Goal: Information Seeking & Learning: Learn about a topic

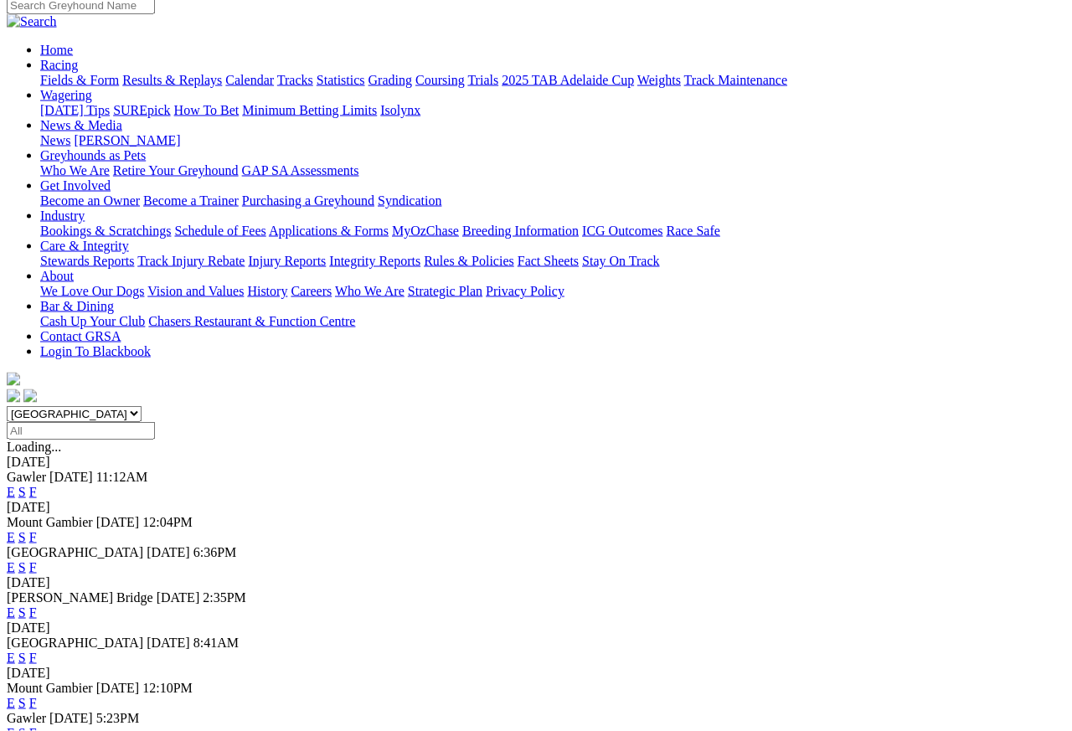
scroll to position [140, 0]
click at [37, 584] on link "F" at bounding box center [33, 658] width 8 height 14
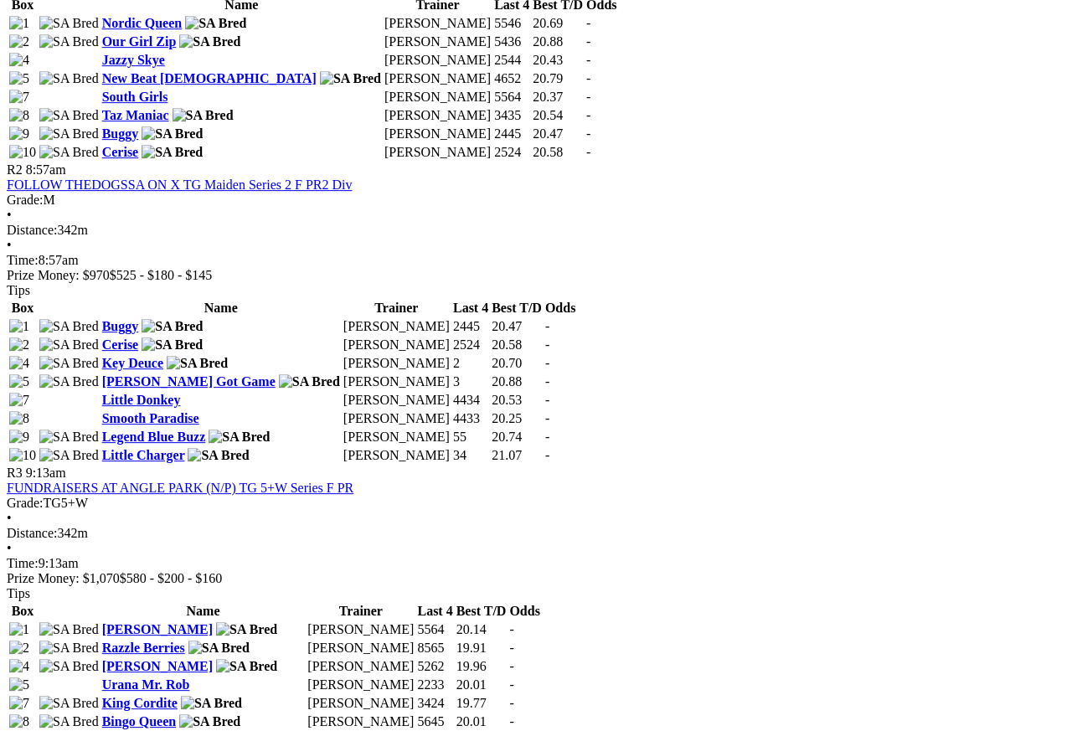
scroll to position [996, 0]
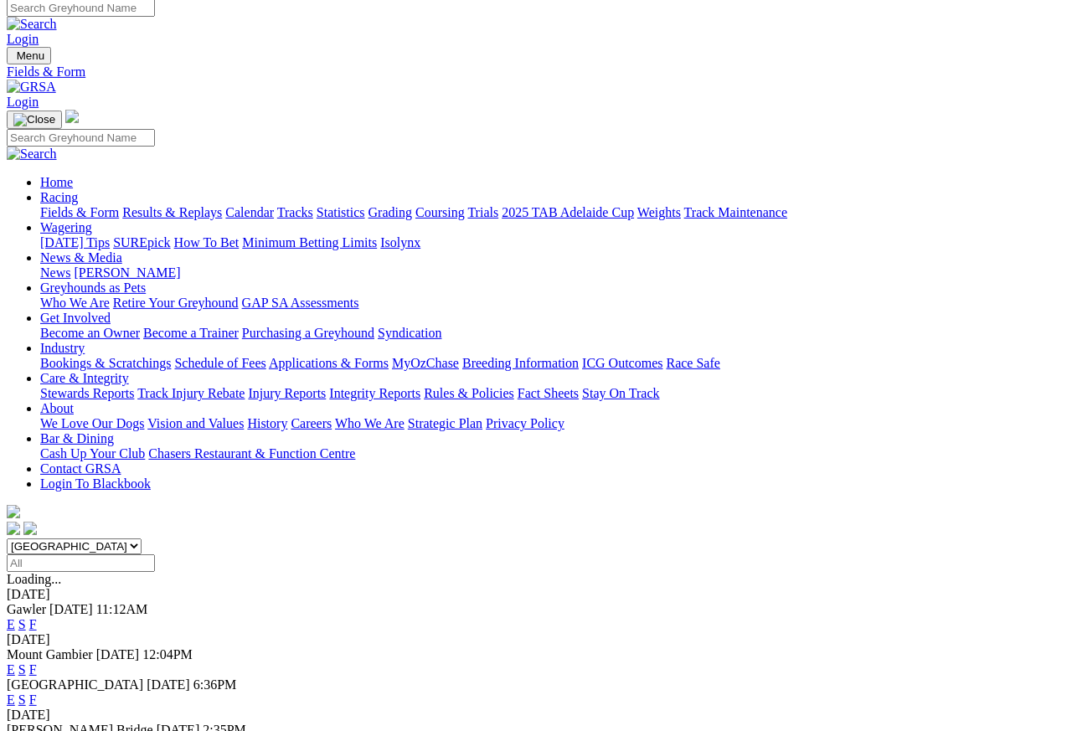
scroll to position [8, 0]
click at [220, 205] on link "Results & Replays" at bounding box center [172, 212] width 100 height 14
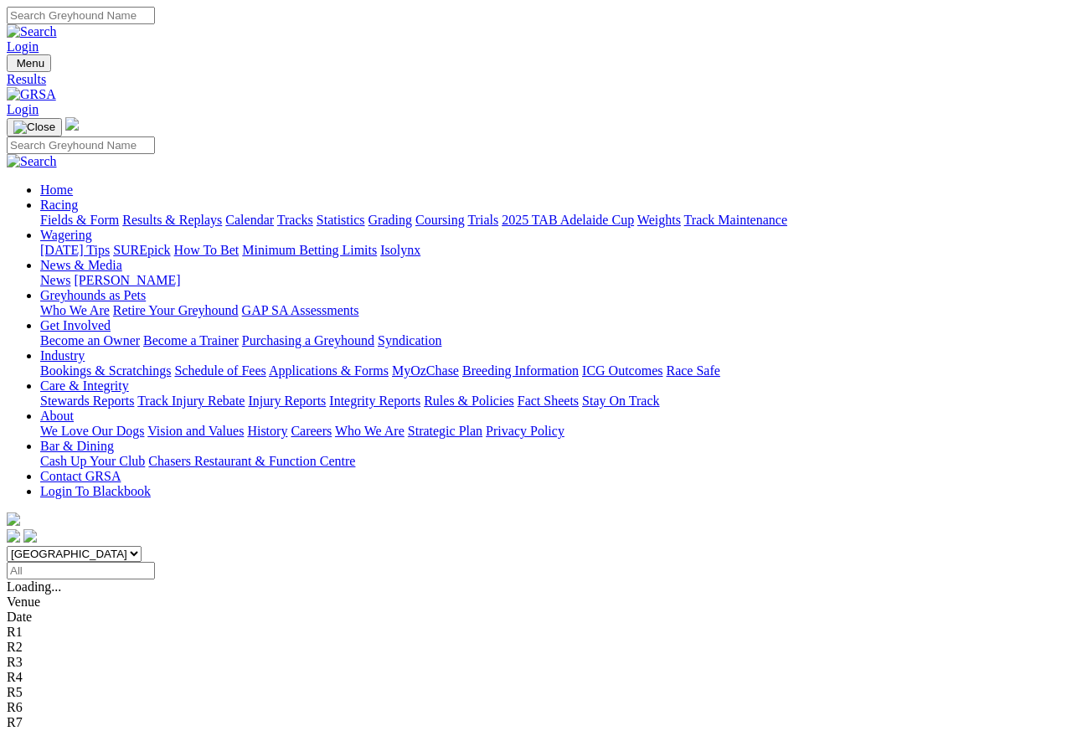
scroll to position [8, 0]
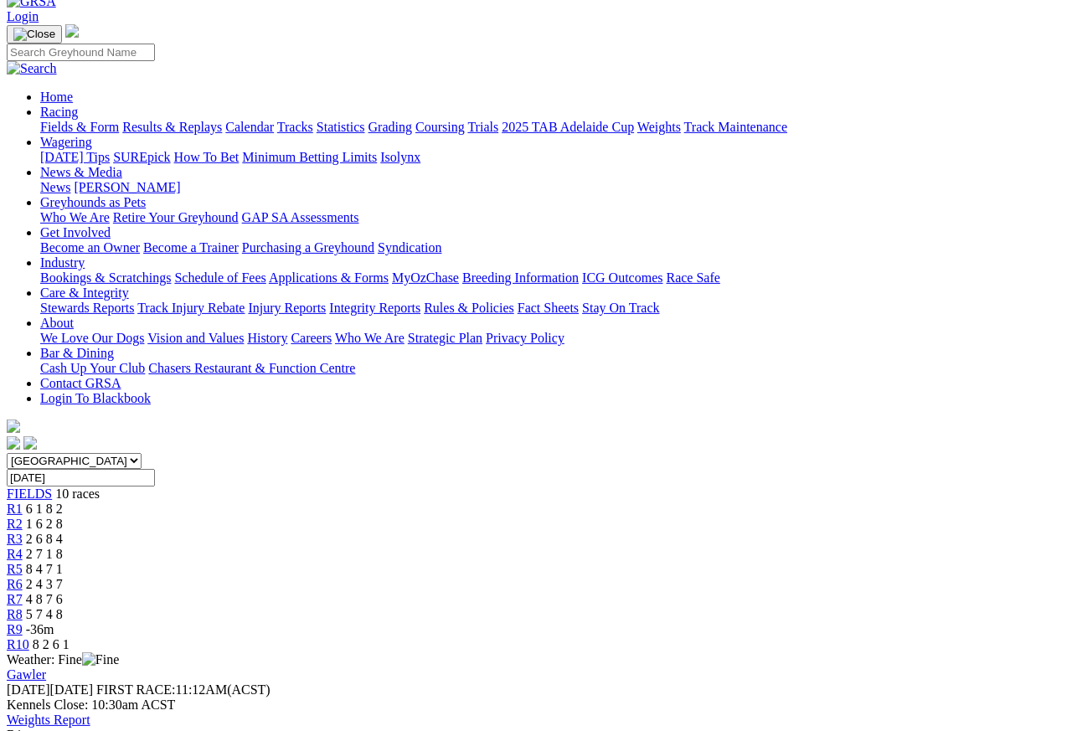
scroll to position [86, 0]
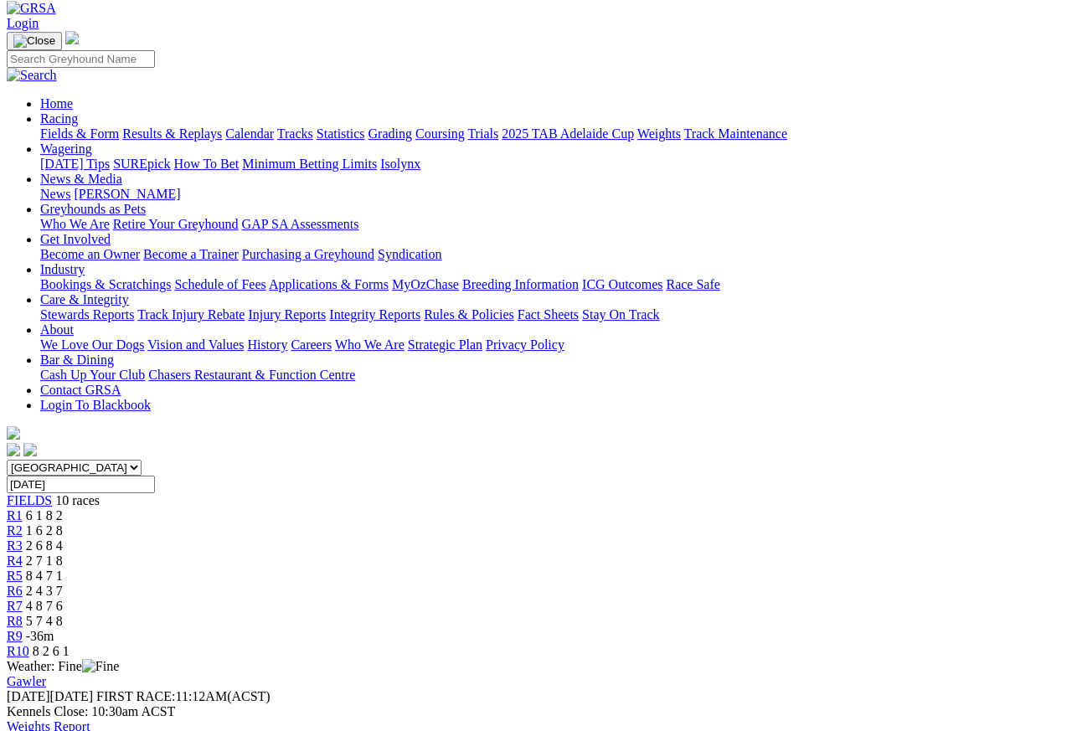
click at [23, 523] on link "R2" at bounding box center [15, 530] width 16 height 14
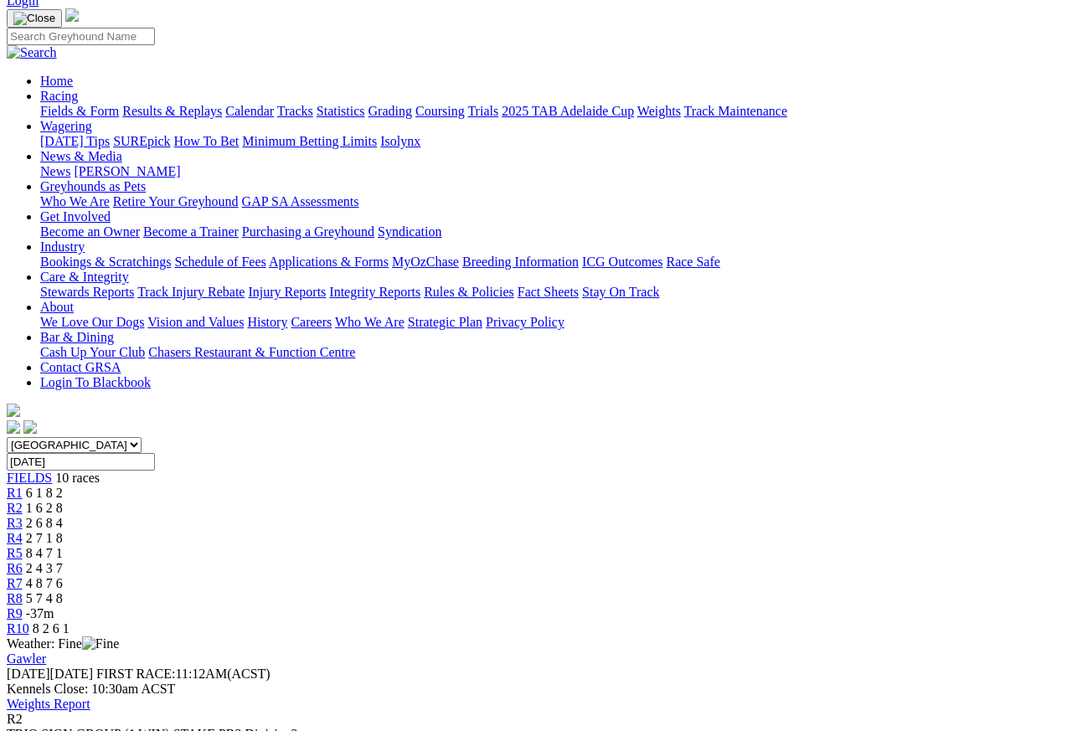
scroll to position [120, 0]
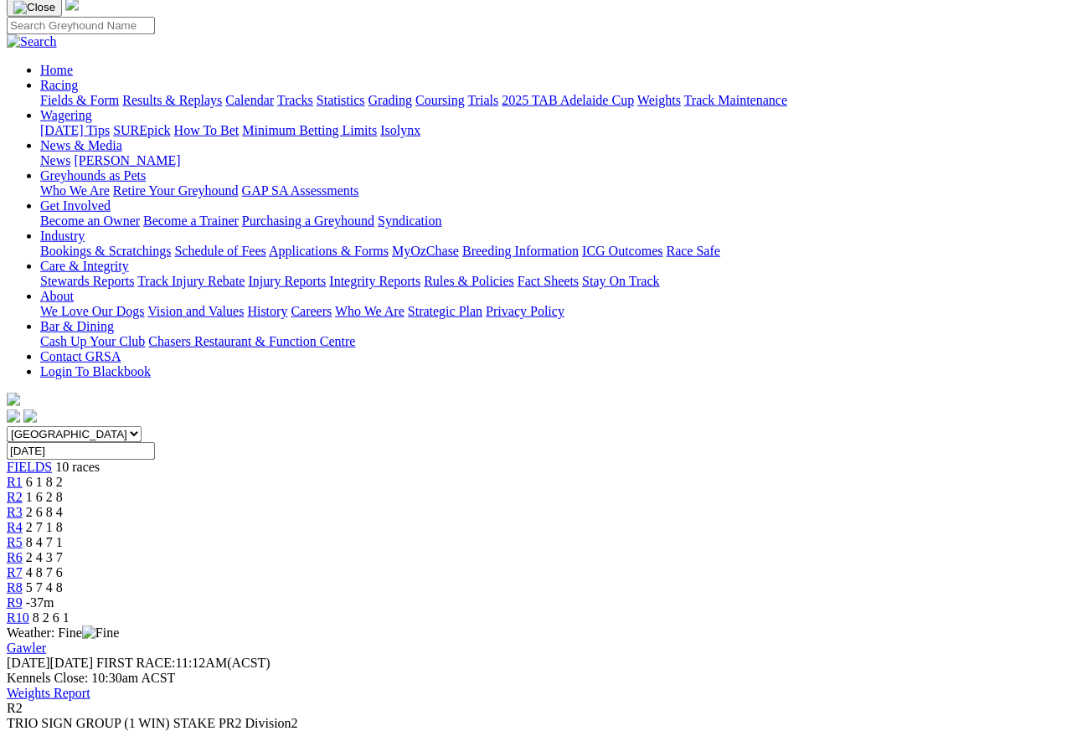
click at [23, 505] on span "R3" at bounding box center [15, 512] width 16 height 14
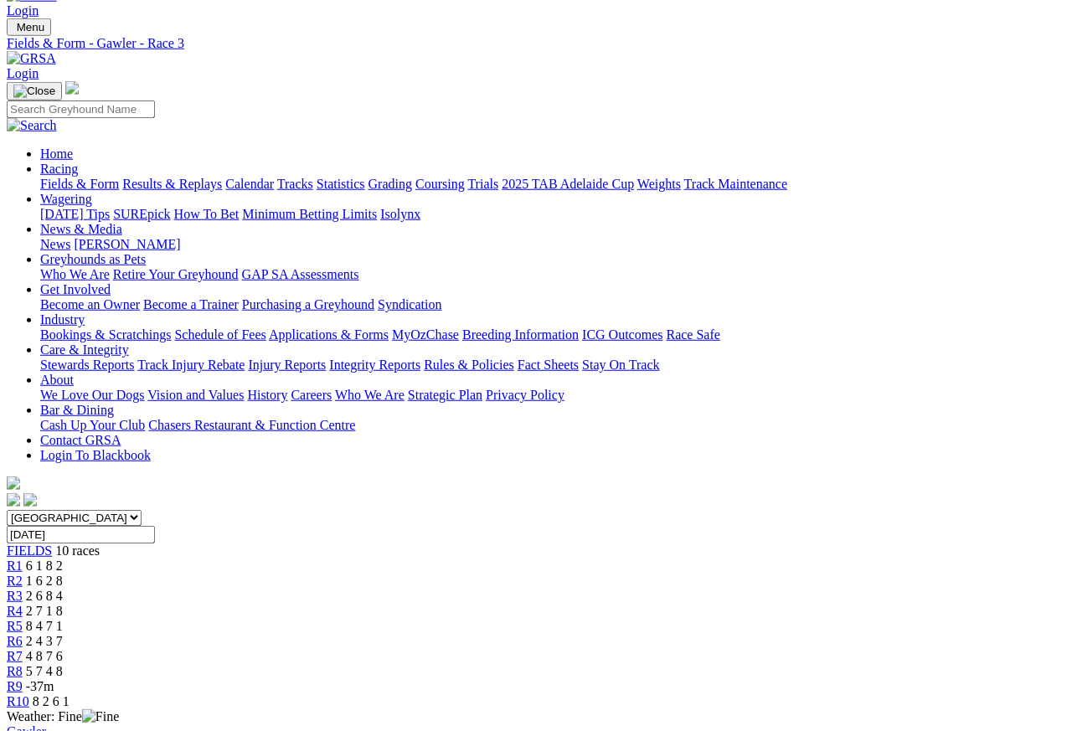
scroll to position [28, 0]
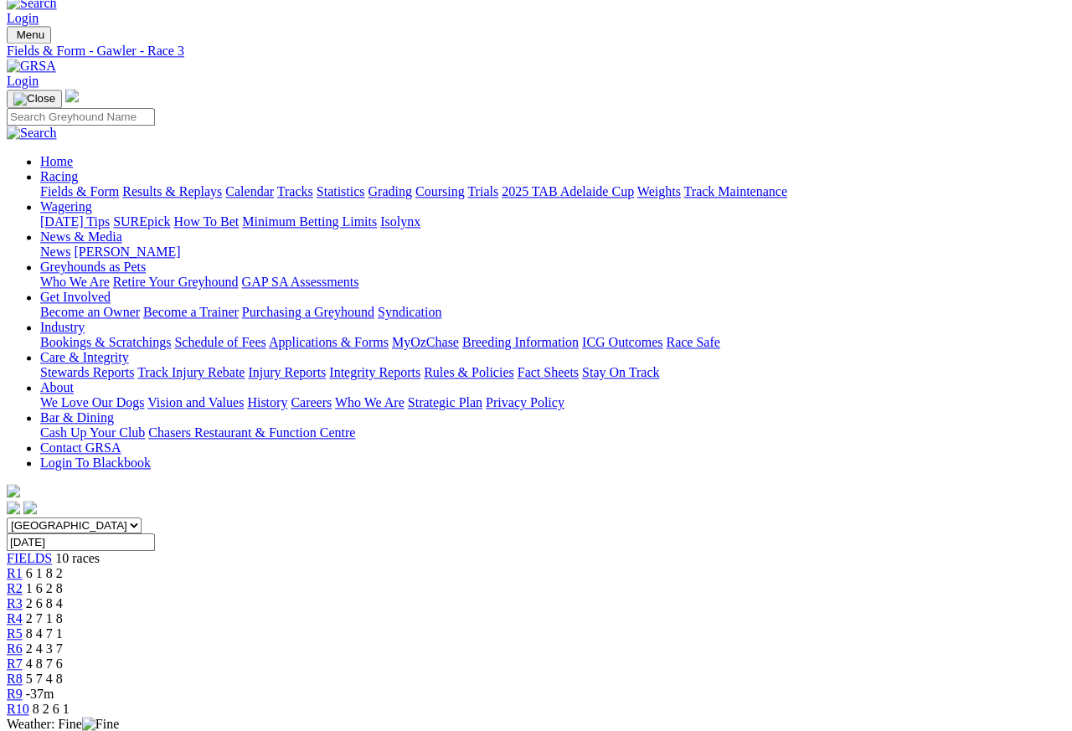
click at [23, 611] on span "R4" at bounding box center [15, 618] width 16 height 14
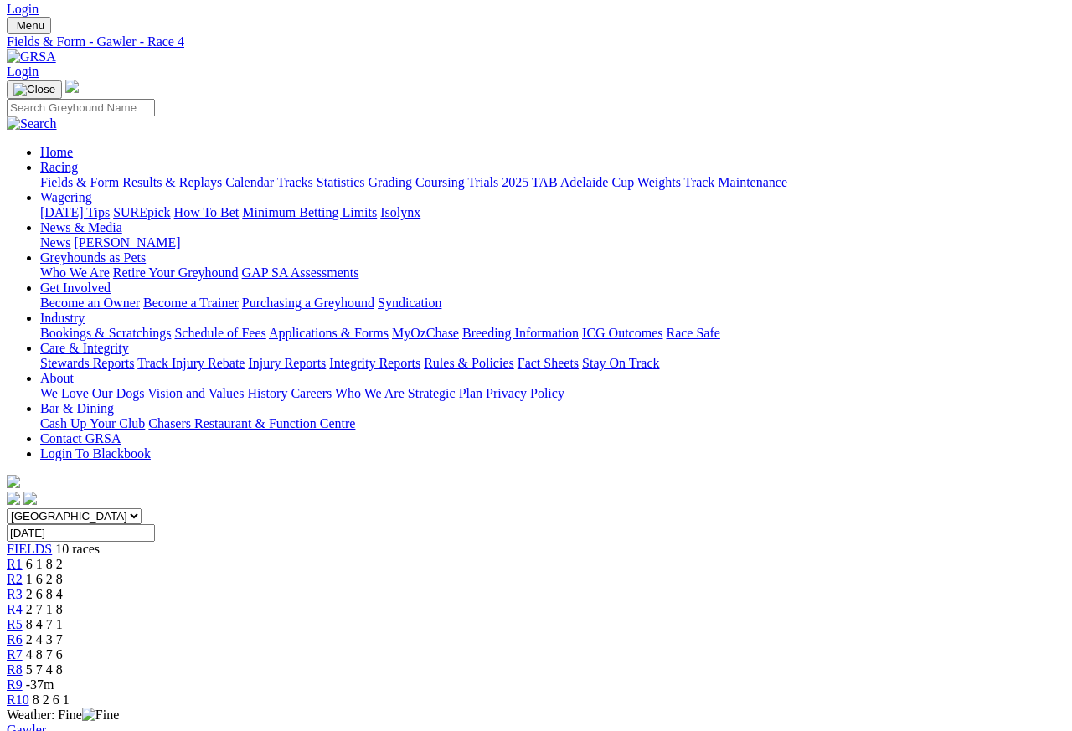
scroll to position [39, 0]
click at [23, 616] on span "R5" at bounding box center [15, 623] width 16 height 14
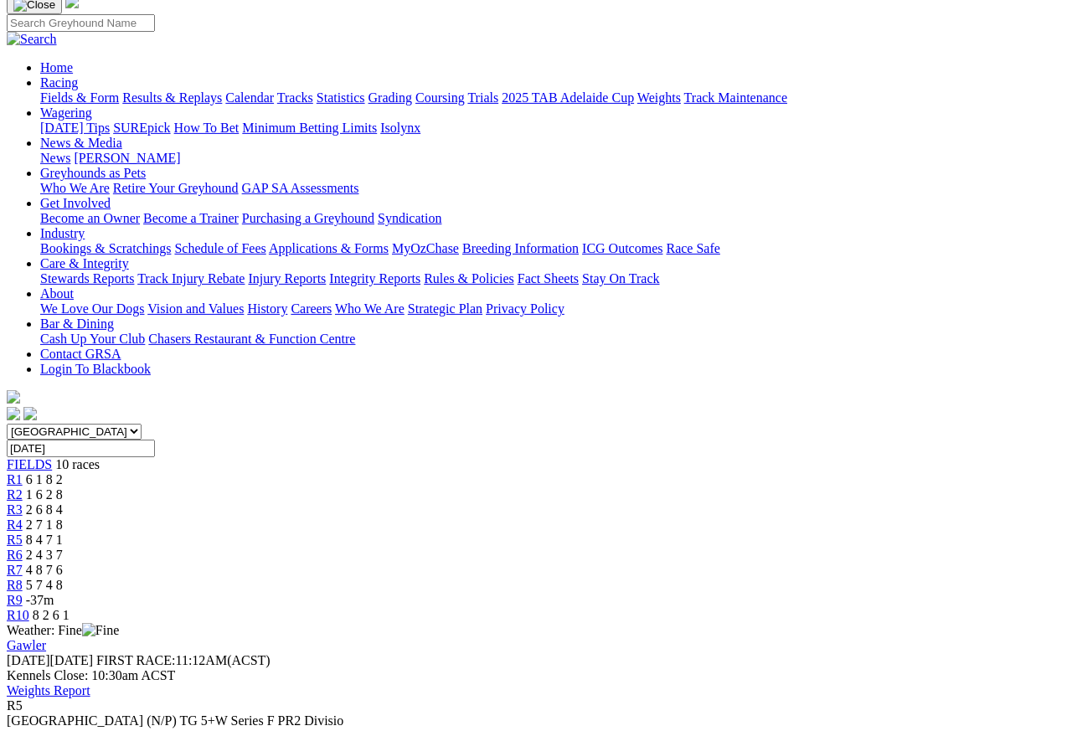
scroll to position [91, 0]
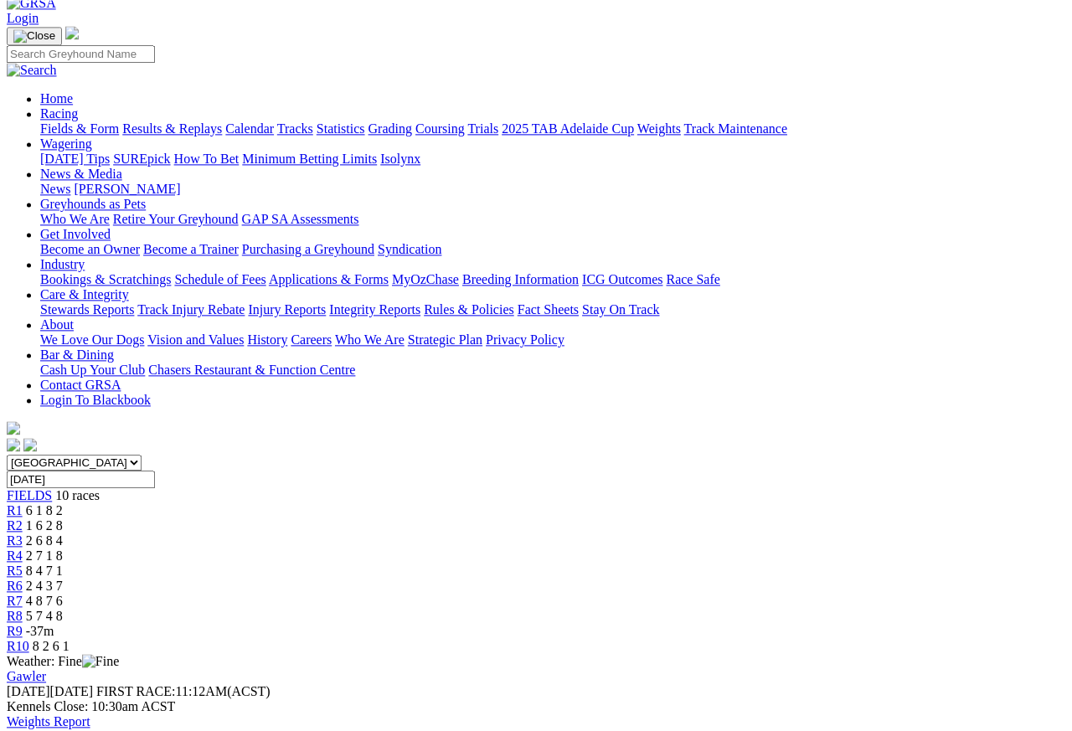
click at [23, 579] on span "R6" at bounding box center [15, 586] width 16 height 14
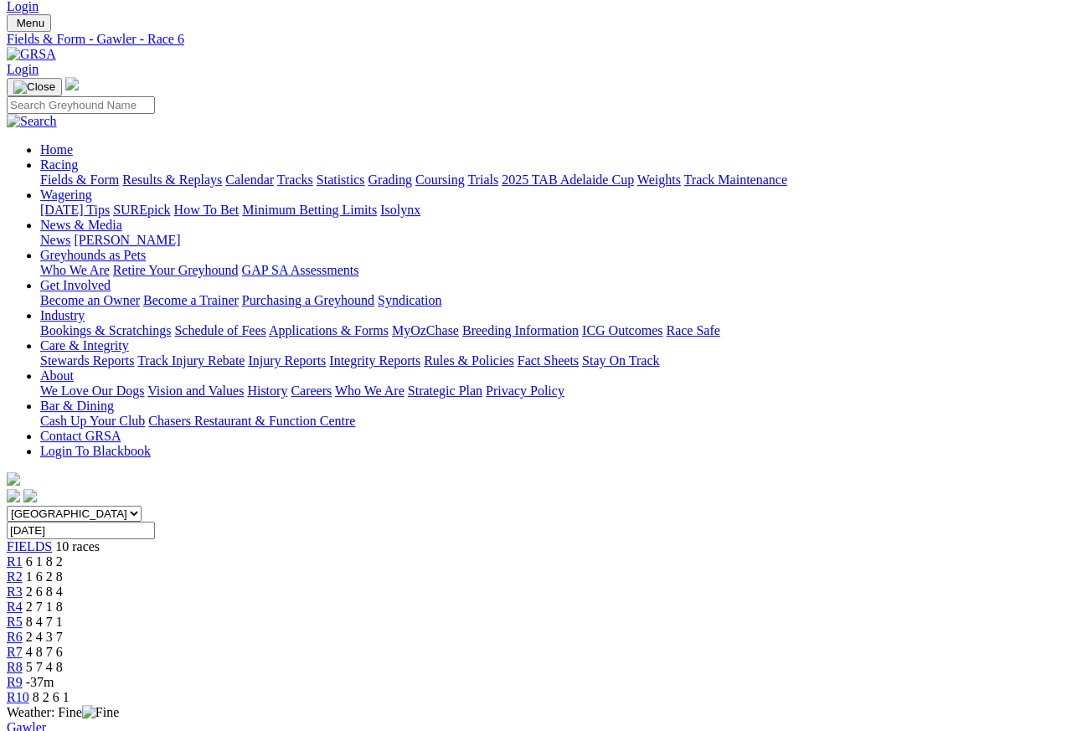
scroll to position [39, 0]
click at [23, 646] on span "R7" at bounding box center [15, 653] width 16 height 14
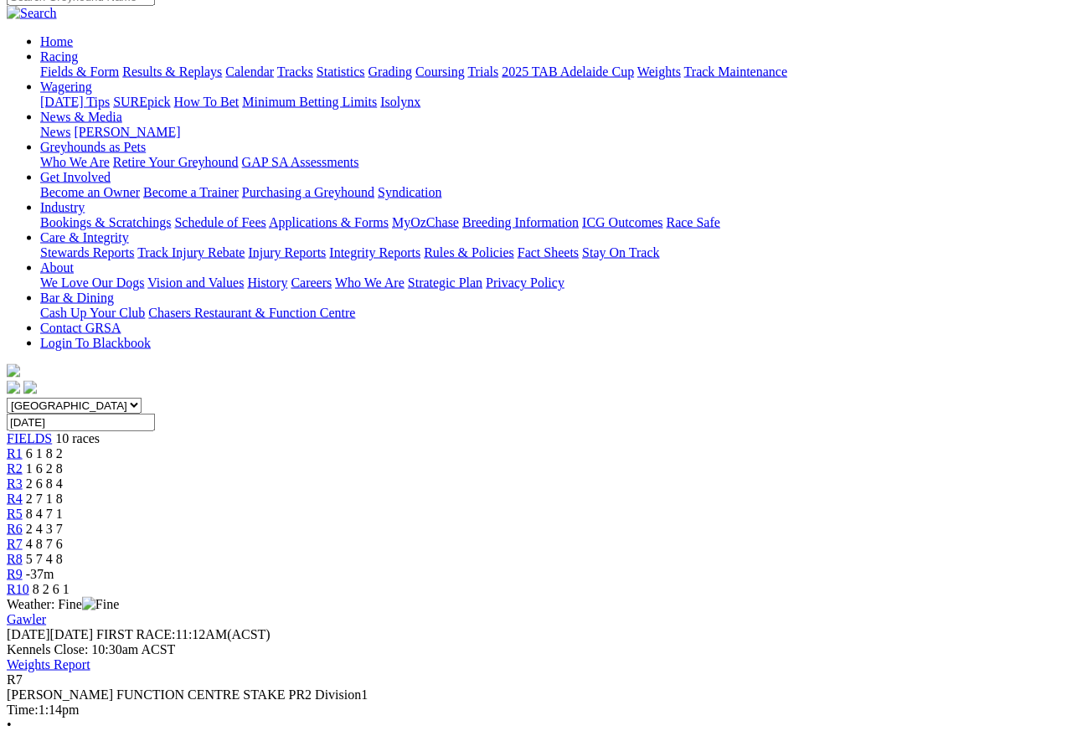
scroll to position [153, 0]
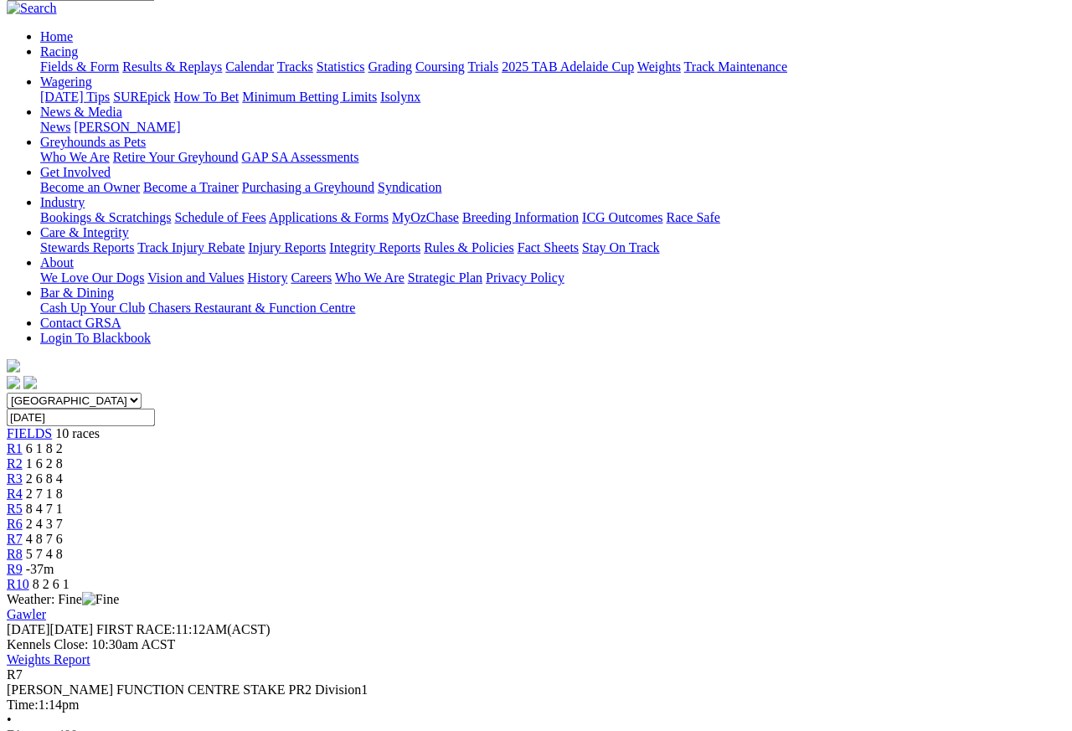
click at [23, 547] on span "R8" at bounding box center [15, 554] width 16 height 14
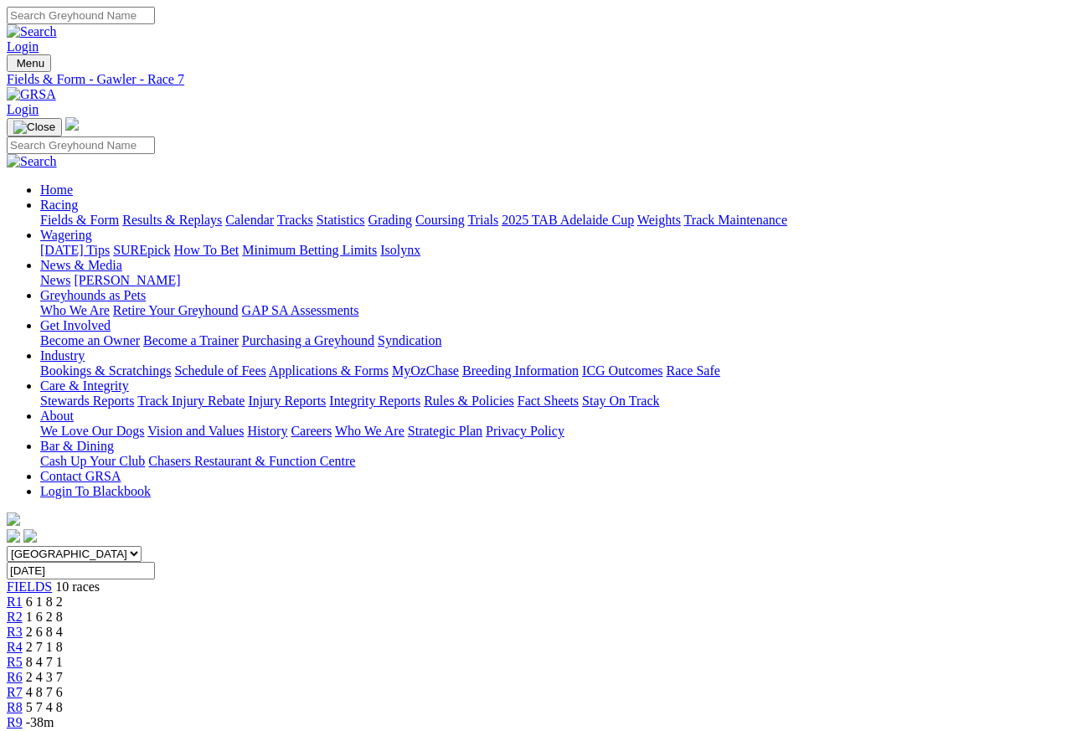
scroll to position [8, 0]
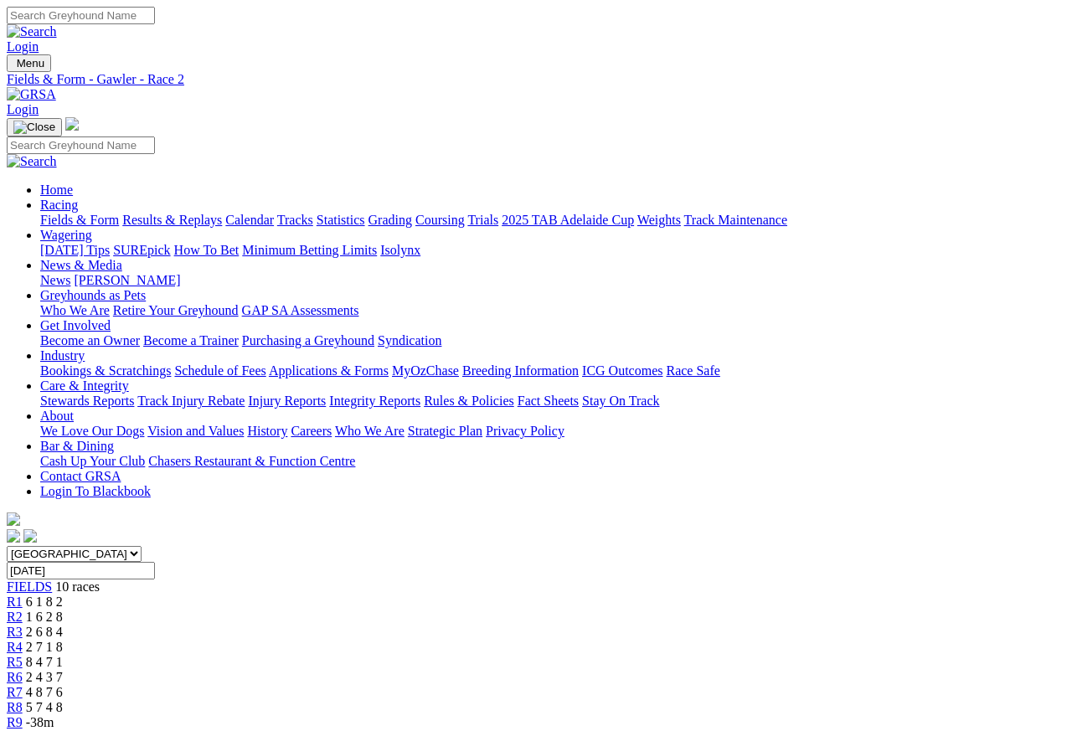
scroll to position [8, 0]
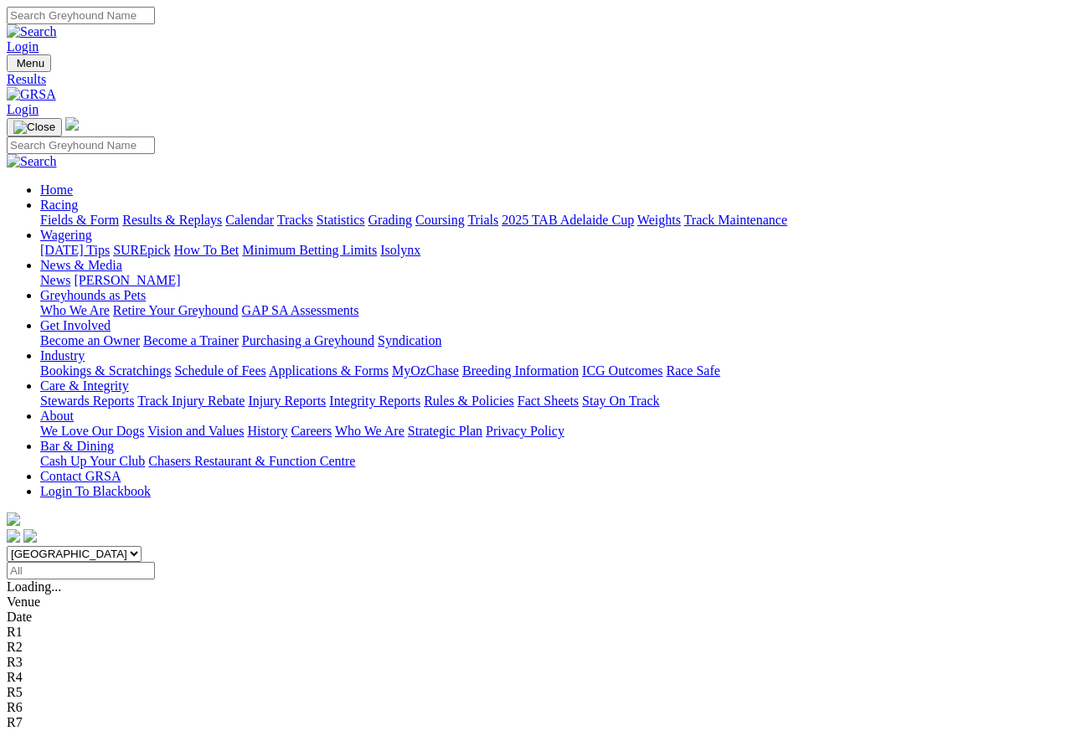
scroll to position [8, 0]
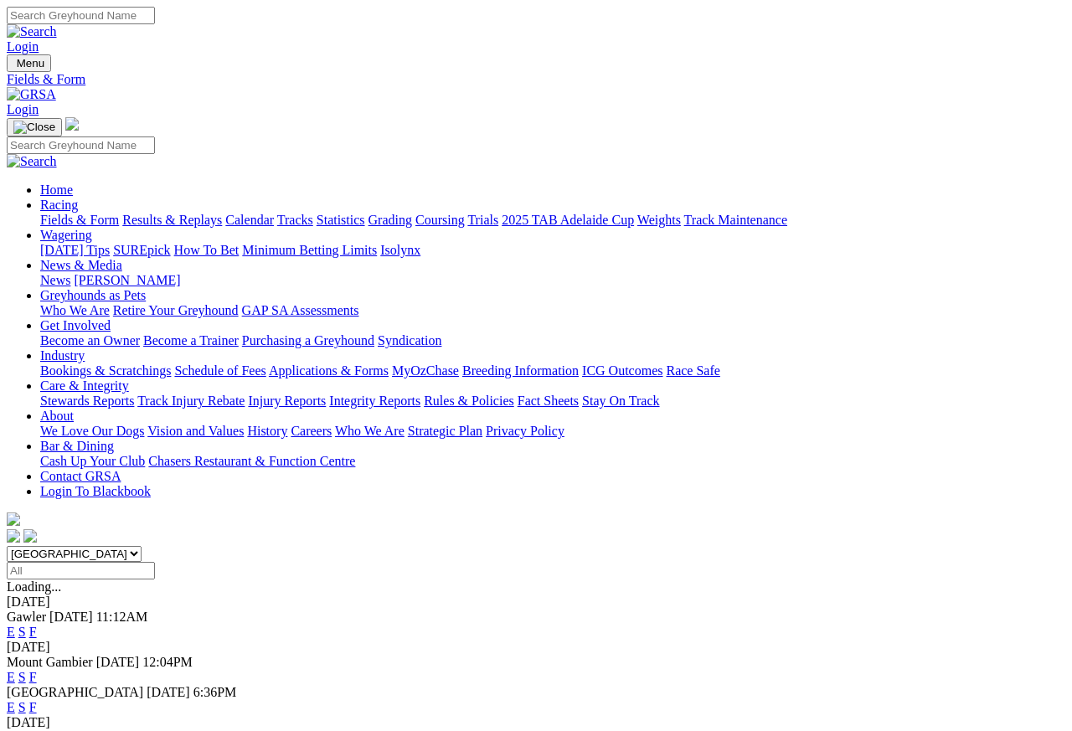
scroll to position [8, 0]
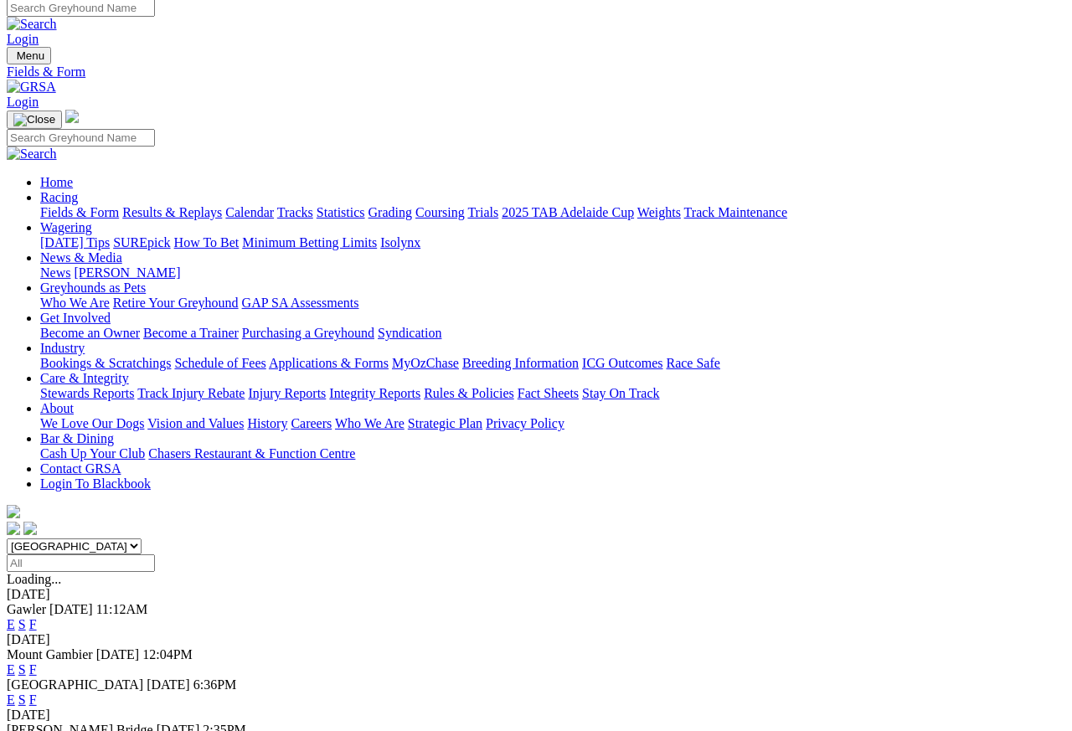
click at [129, 371] on link "Care & Integrity" at bounding box center [84, 378] width 89 height 14
click at [420, 386] on link "Integrity Reports" at bounding box center [374, 393] width 91 height 14
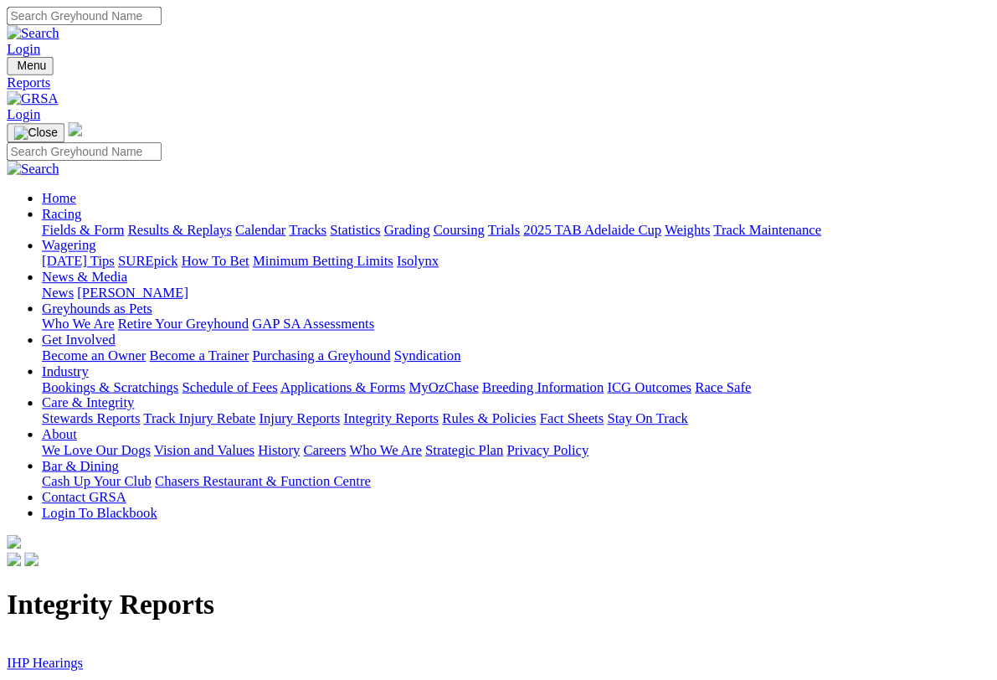
scroll to position [3, 0]
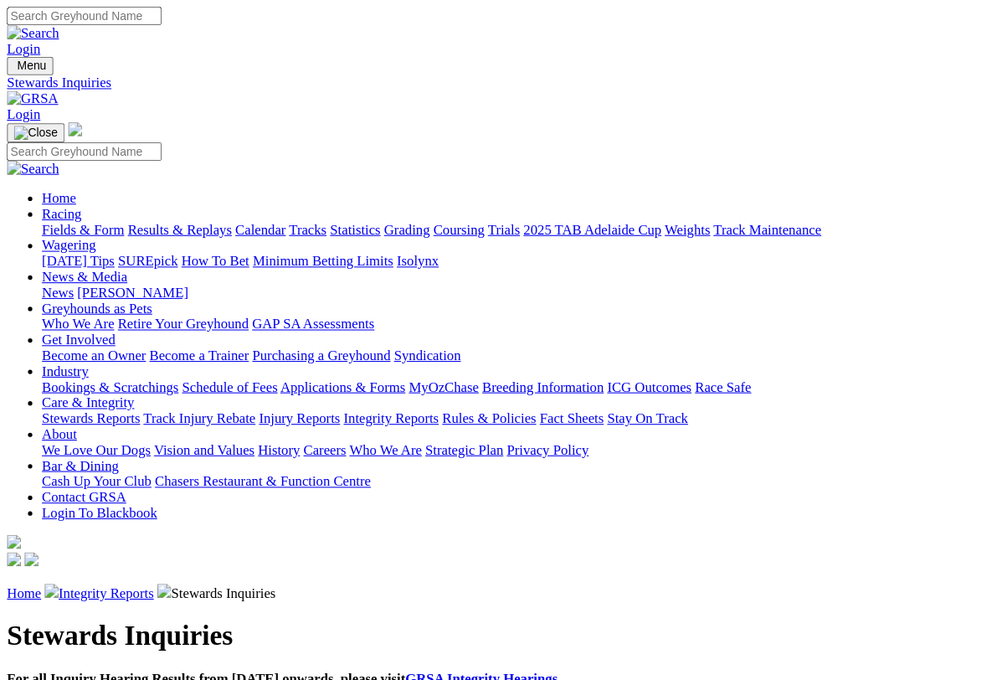
scroll to position [3, 0]
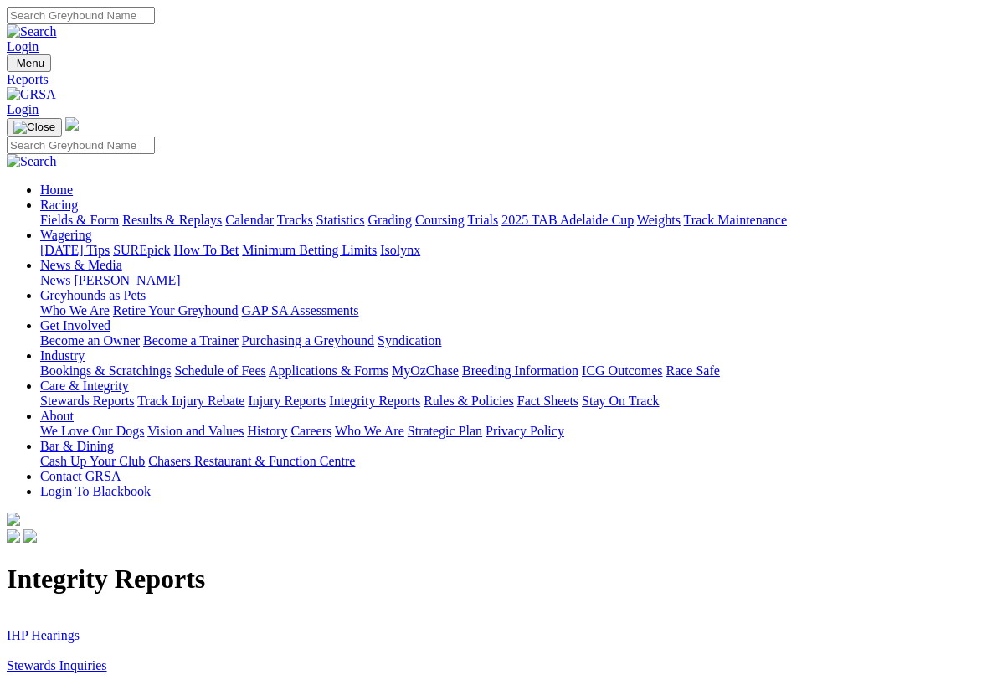
scroll to position [3, 0]
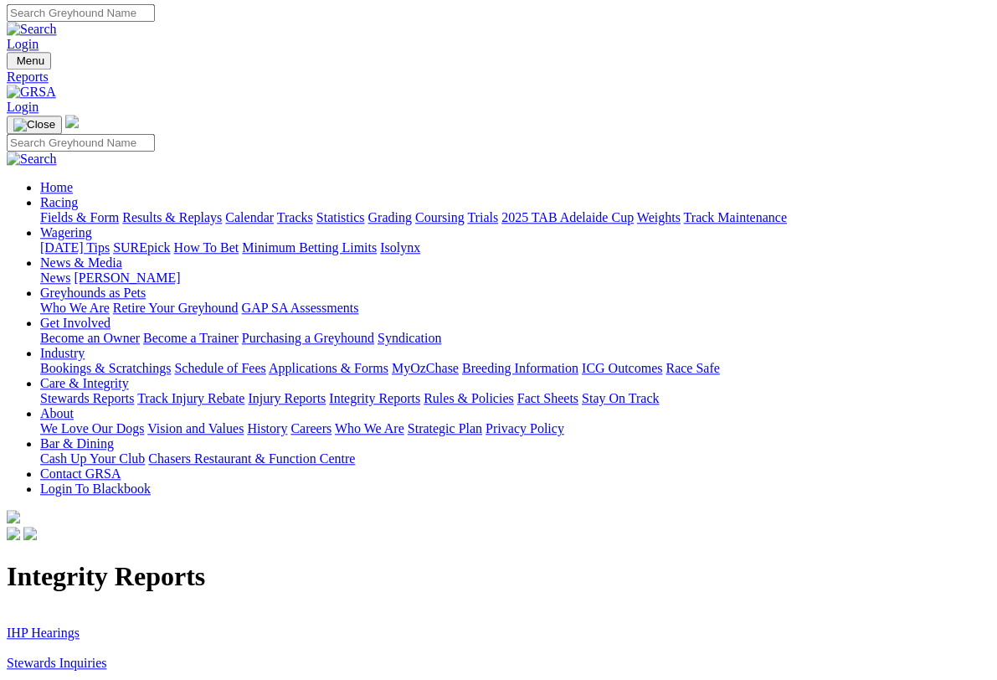
click at [50, 626] on link "IHP Hearings" at bounding box center [43, 633] width 73 height 14
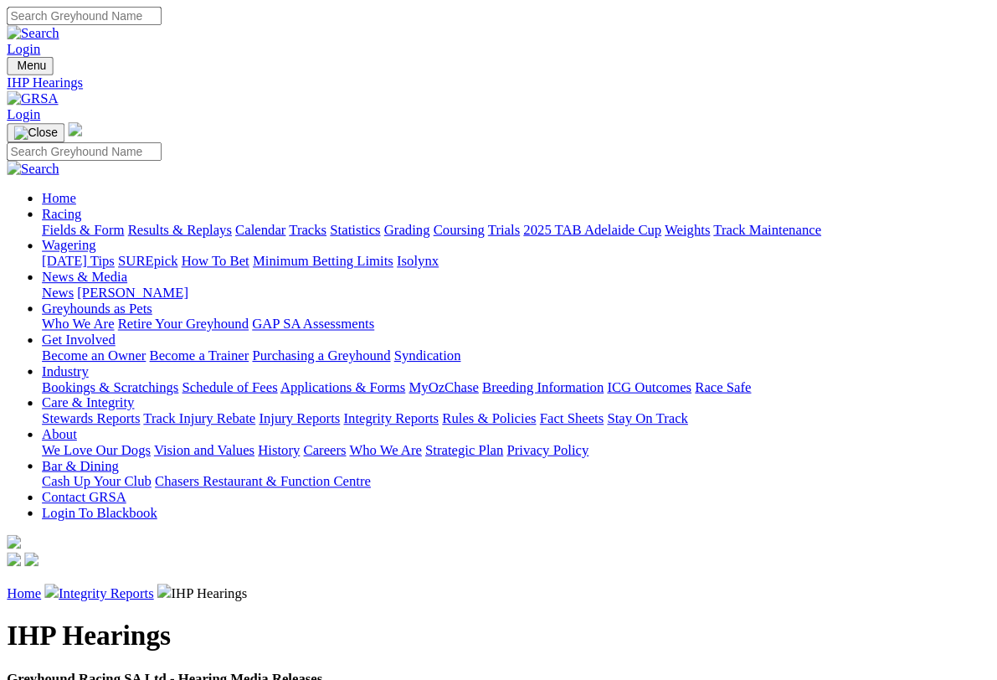
scroll to position [3, 0]
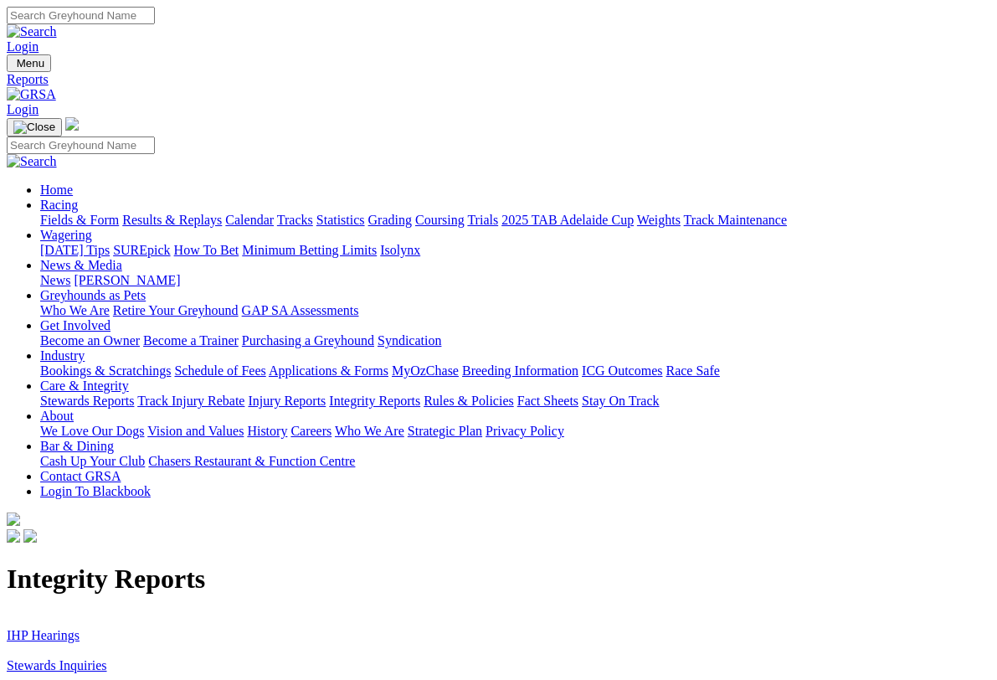
scroll to position [3, 0]
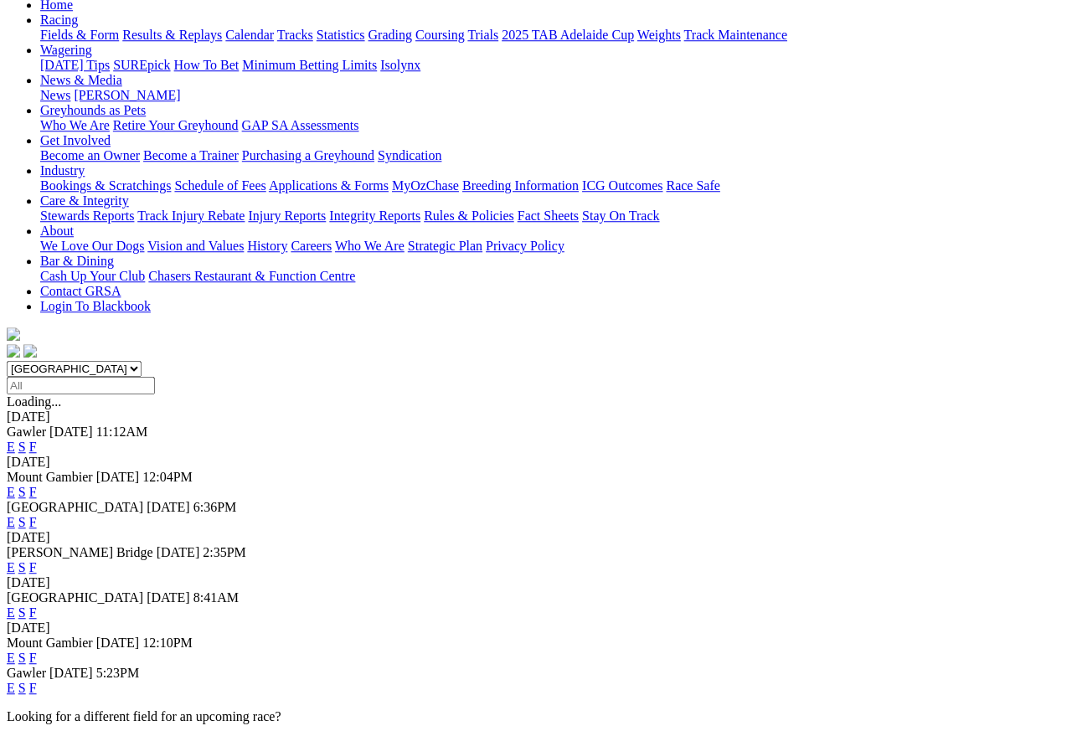
scroll to position [185, 0]
click at [37, 681] on link "F" at bounding box center [33, 688] width 8 height 14
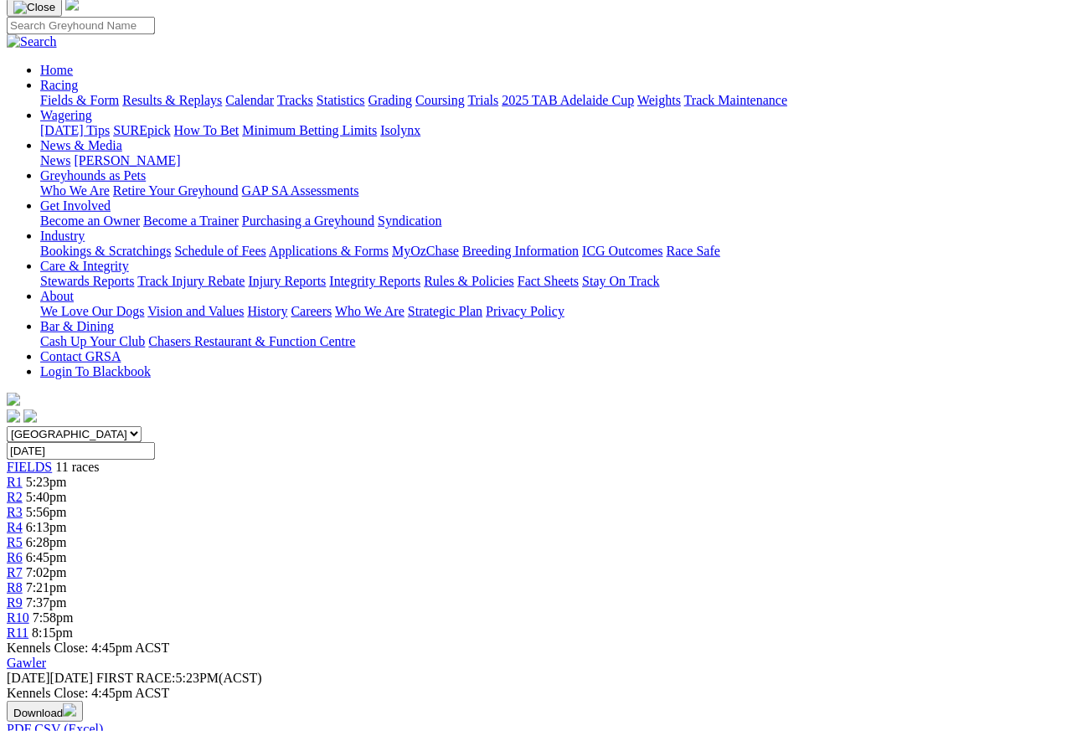
scroll to position [122, 0]
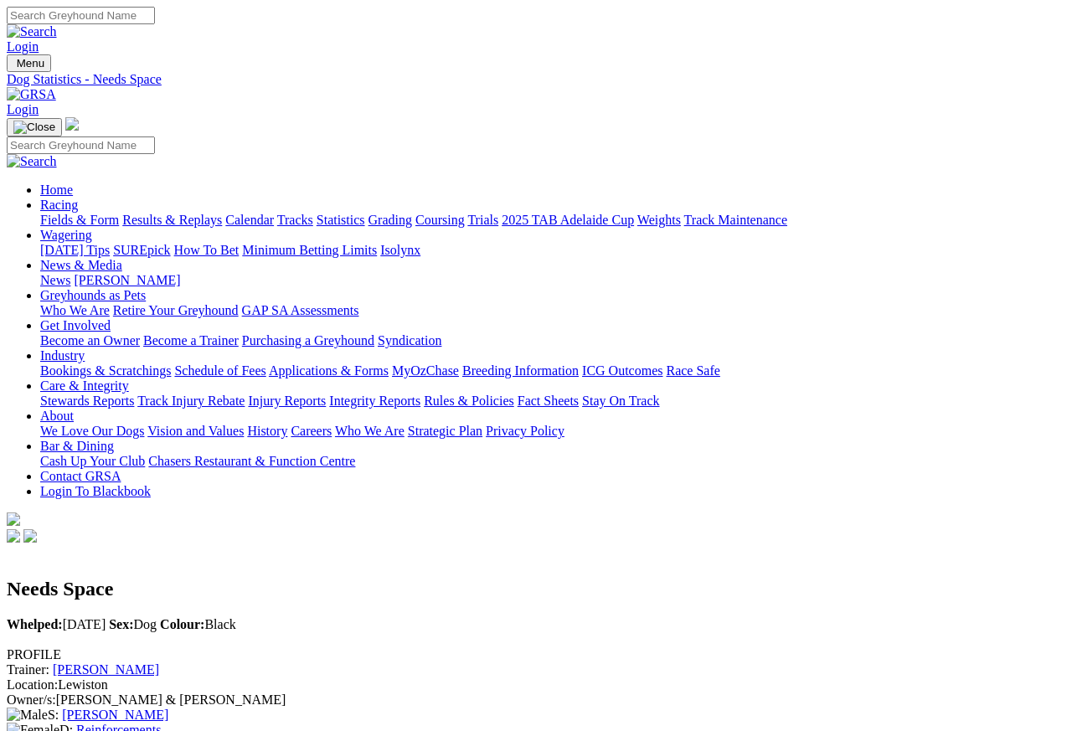
scroll to position [8, 0]
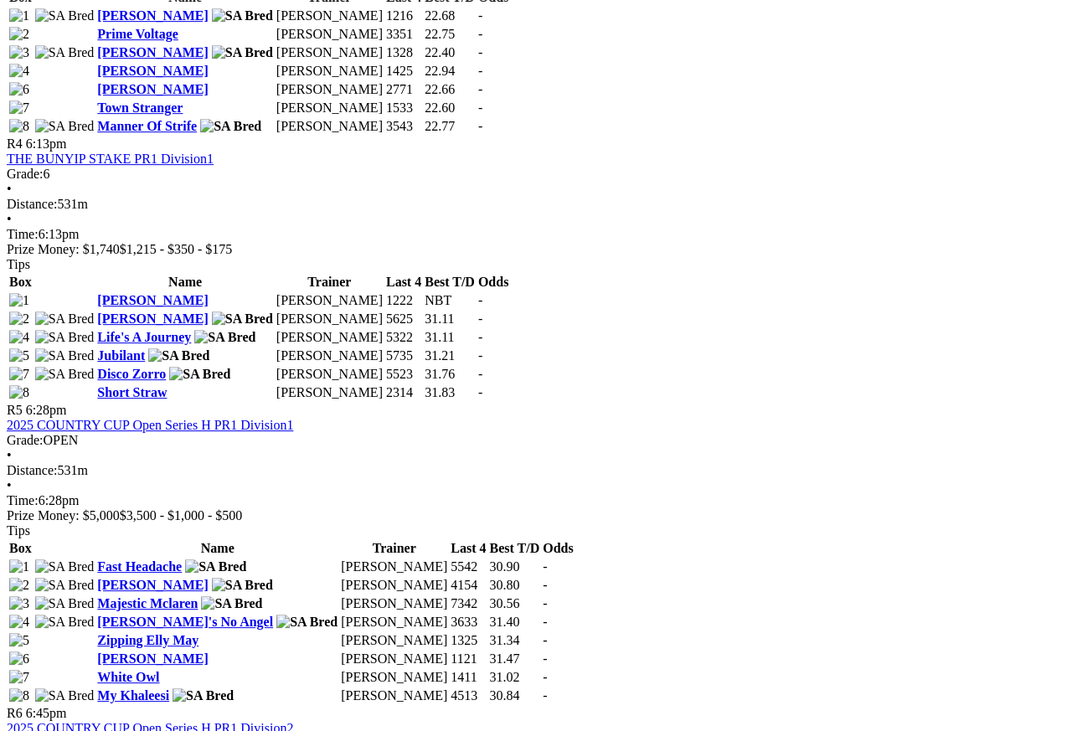
scroll to position [1568, 0]
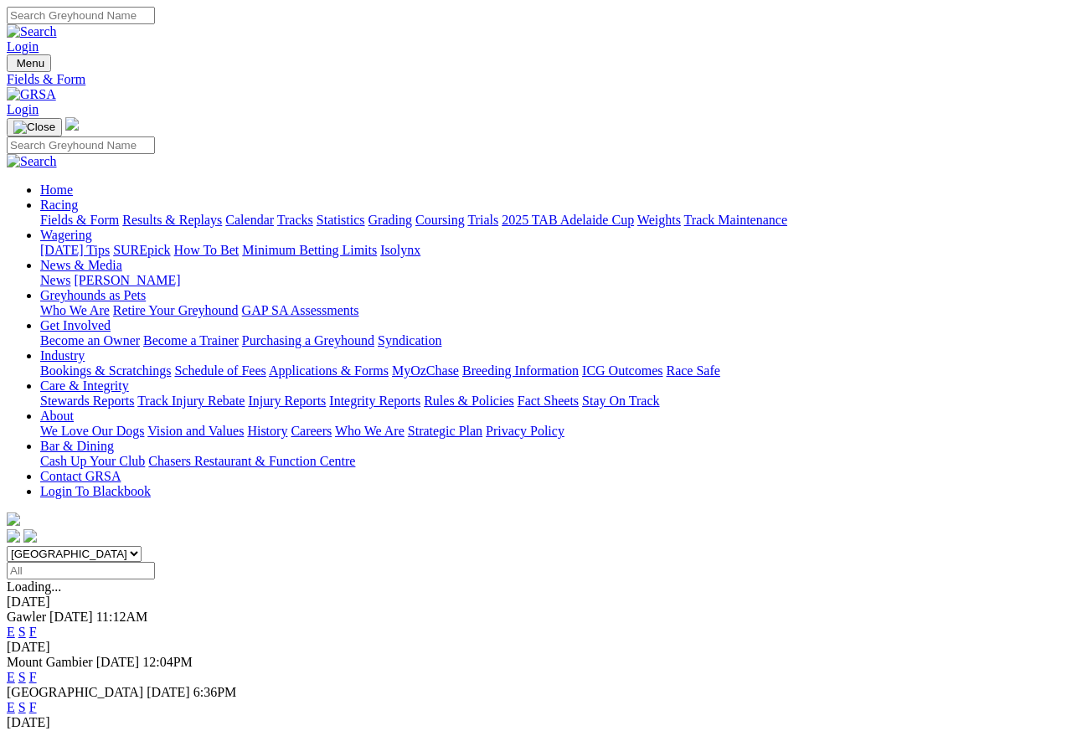
scroll to position [8, 0]
